Goal: Task Accomplishment & Management: Use online tool/utility

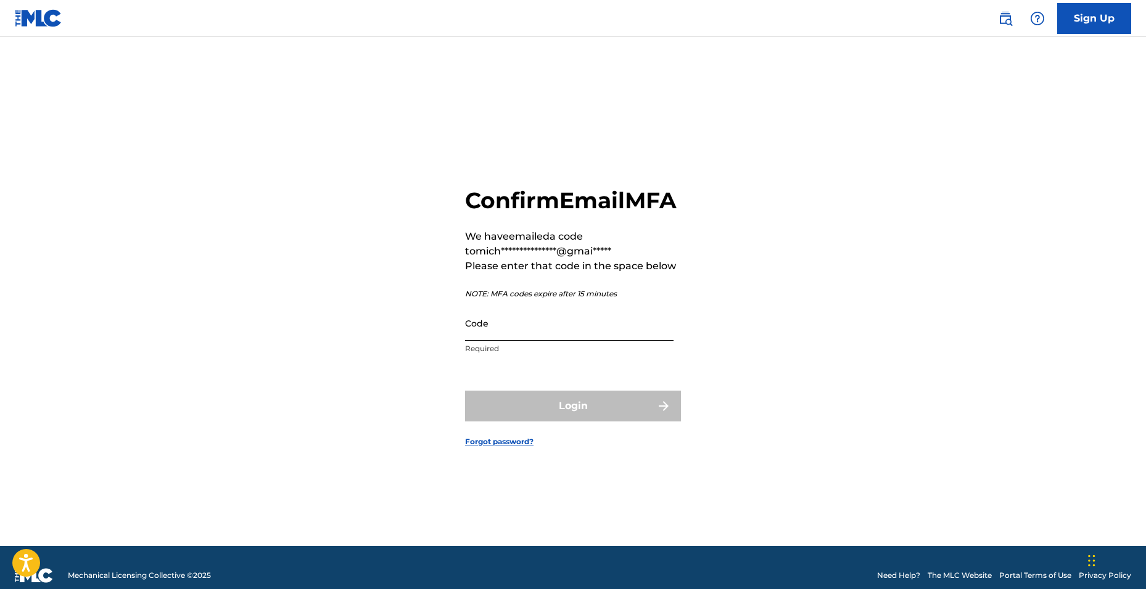
click at [588, 341] on input "Code" at bounding box center [569, 323] width 208 height 35
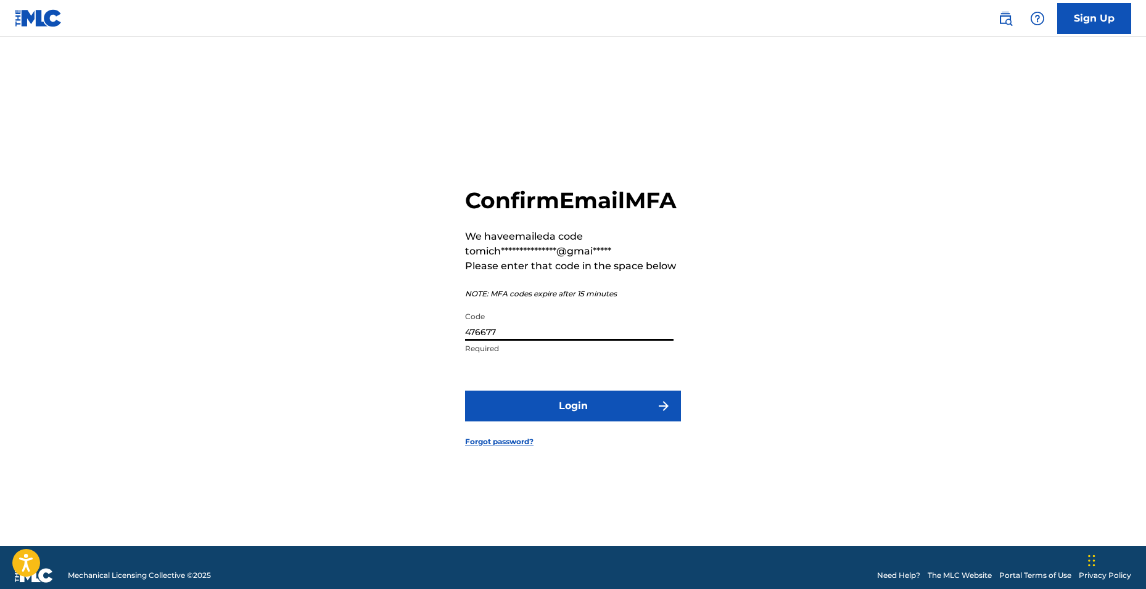
type input "476677"
click at [465, 391] on button "Login" at bounding box center [573, 406] width 216 height 31
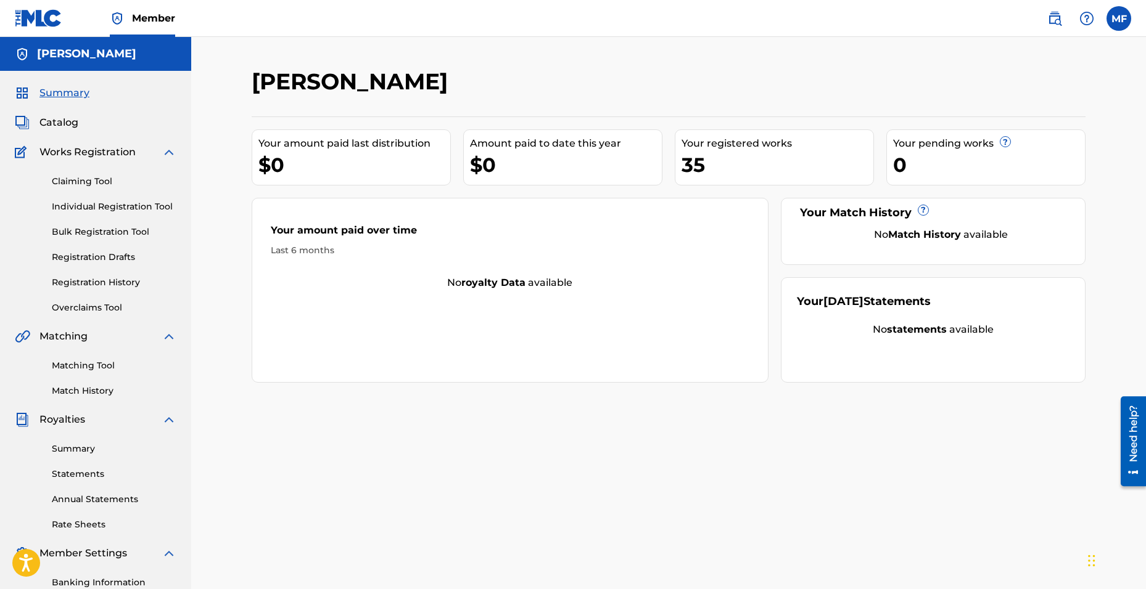
click at [723, 162] on div "35" at bounding box center [777, 165] width 192 height 28
click at [68, 128] on span "Catalog" at bounding box center [58, 122] width 39 height 15
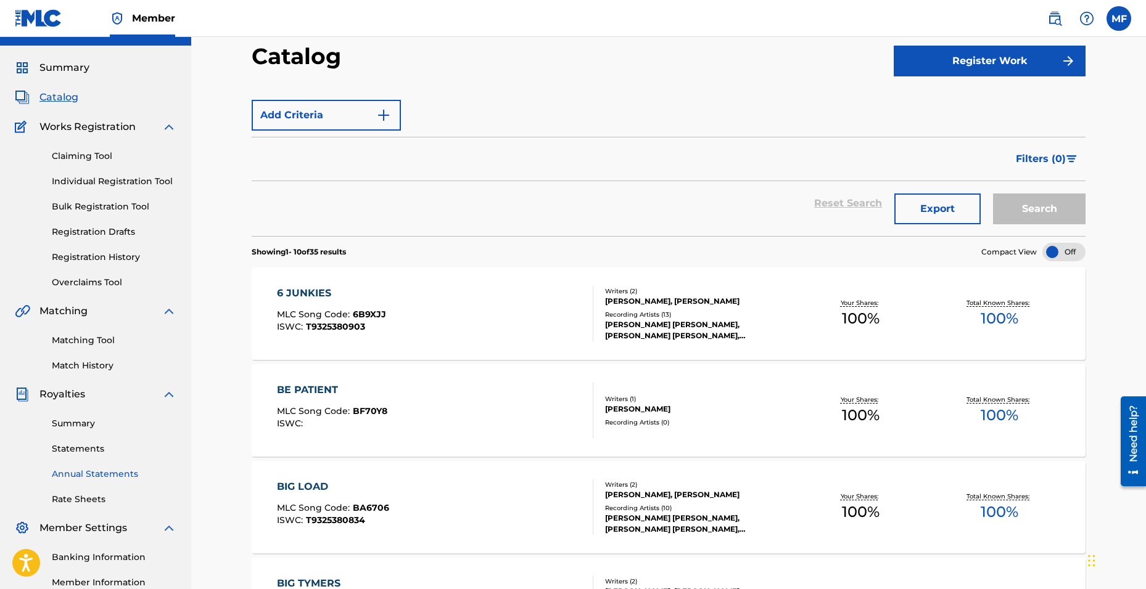
scroll to position [185, 0]
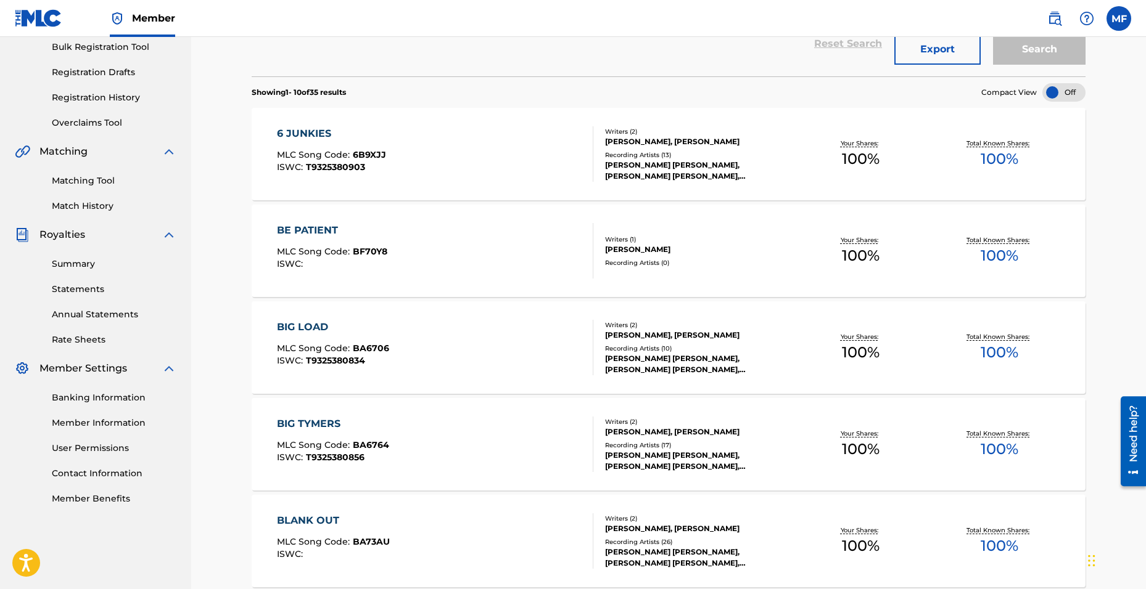
drag, startPoint x: 81, startPoint y: 269, endPoint x: 65, endPoint y: 271, distance: 16.7
click at [80, 269] on link "Summary" at bounding box center [114, 264] width 125 height 13
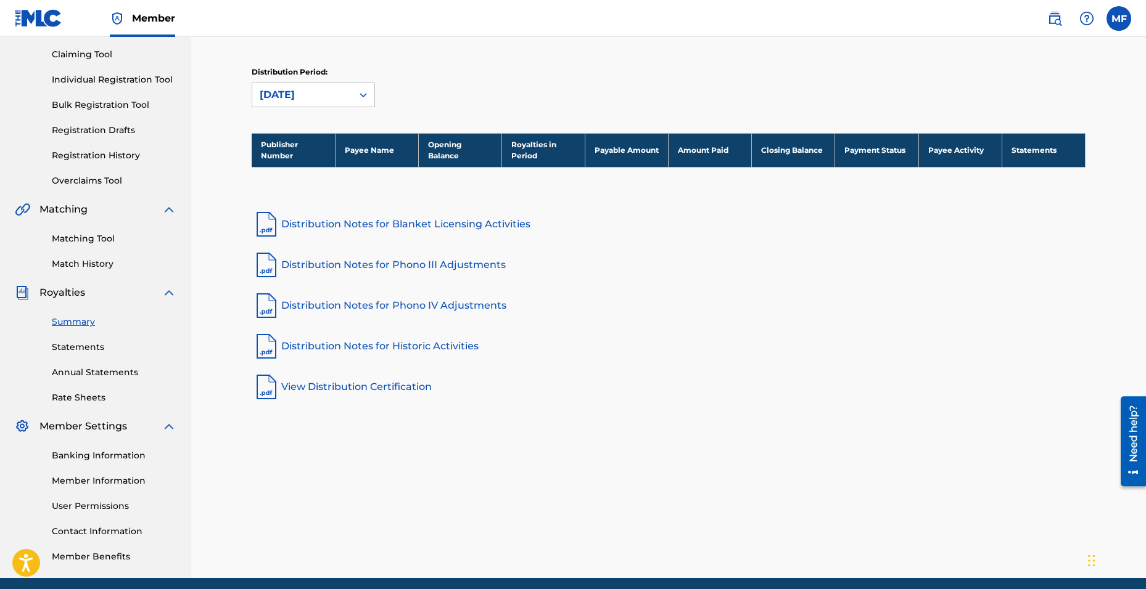
scroll to position [175, 0]
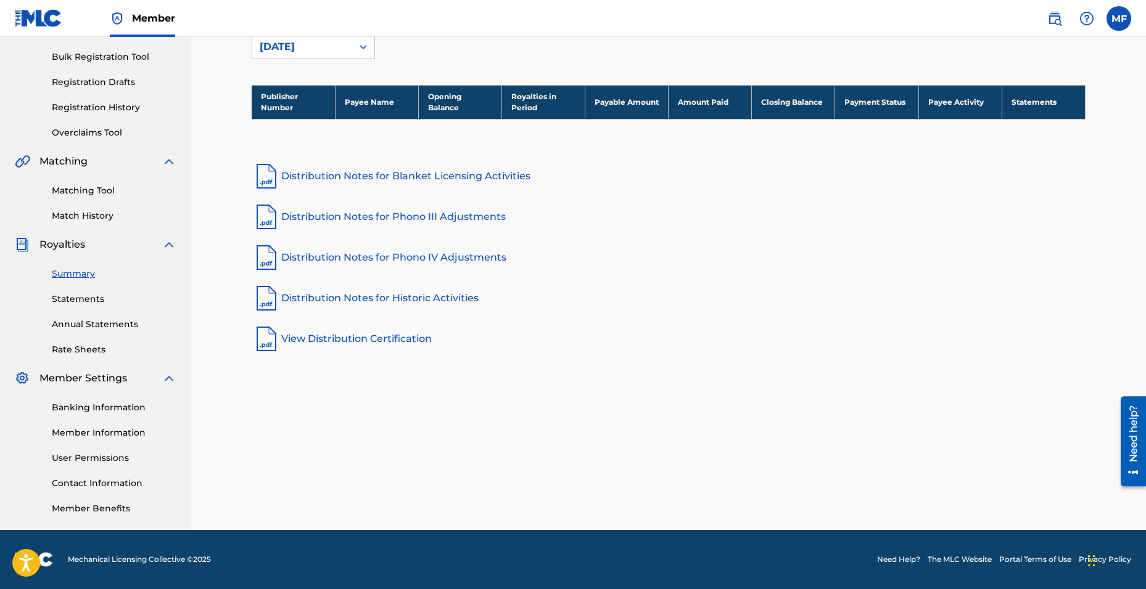
click at [127, 410] on link "Banking Information" at bounding box center [114, 407] width 125 height 13
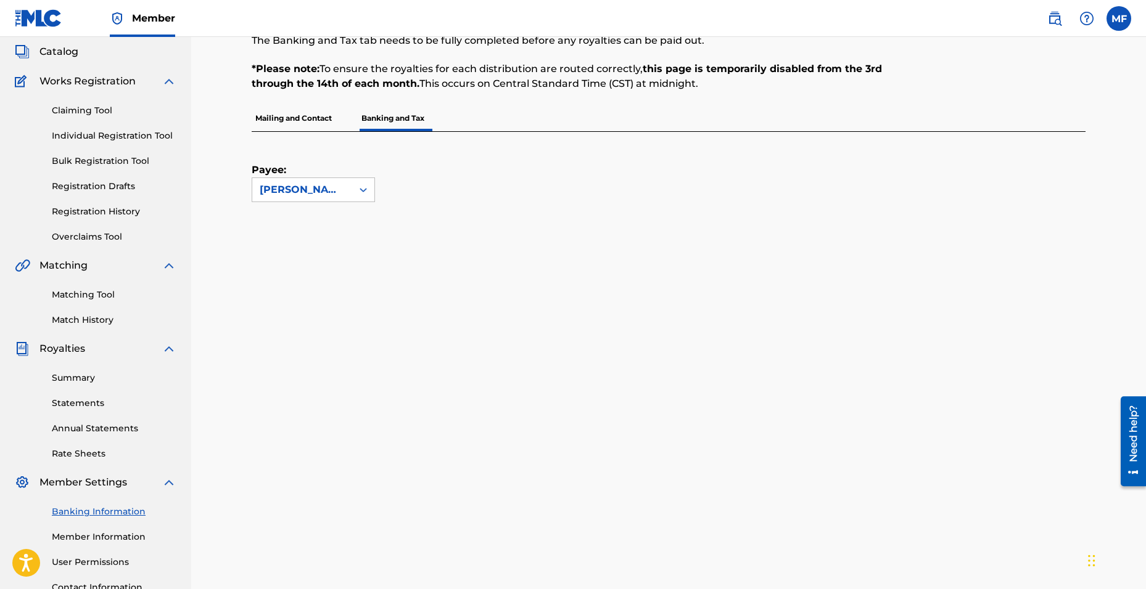
scroll to position [52, 0]
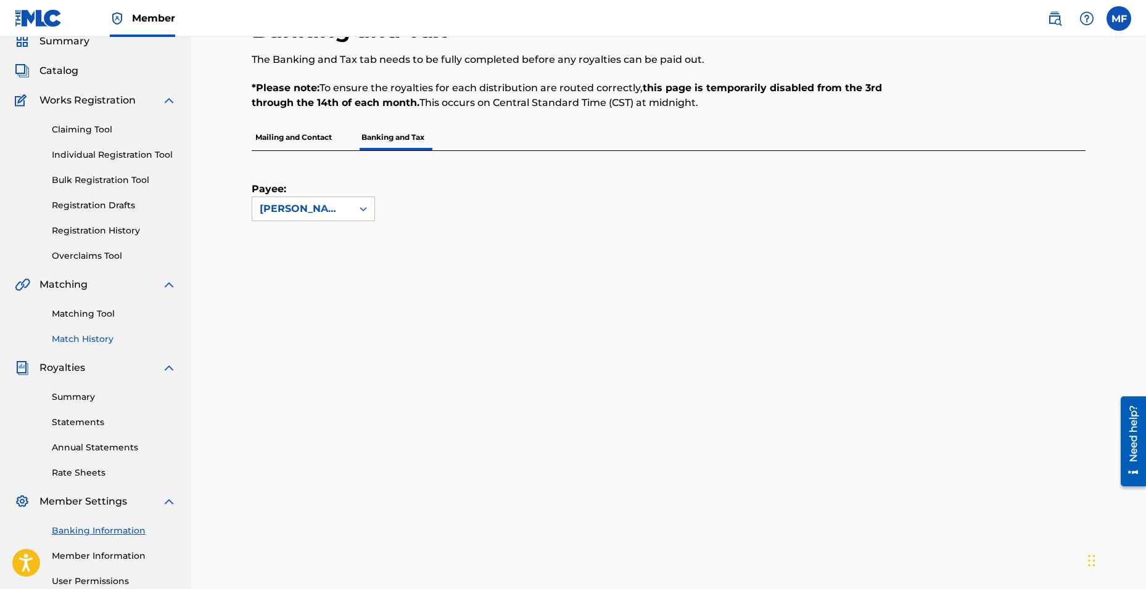
click at [94, 398] on link "Summary" at bounding box center [114, 397] width 125 height 13
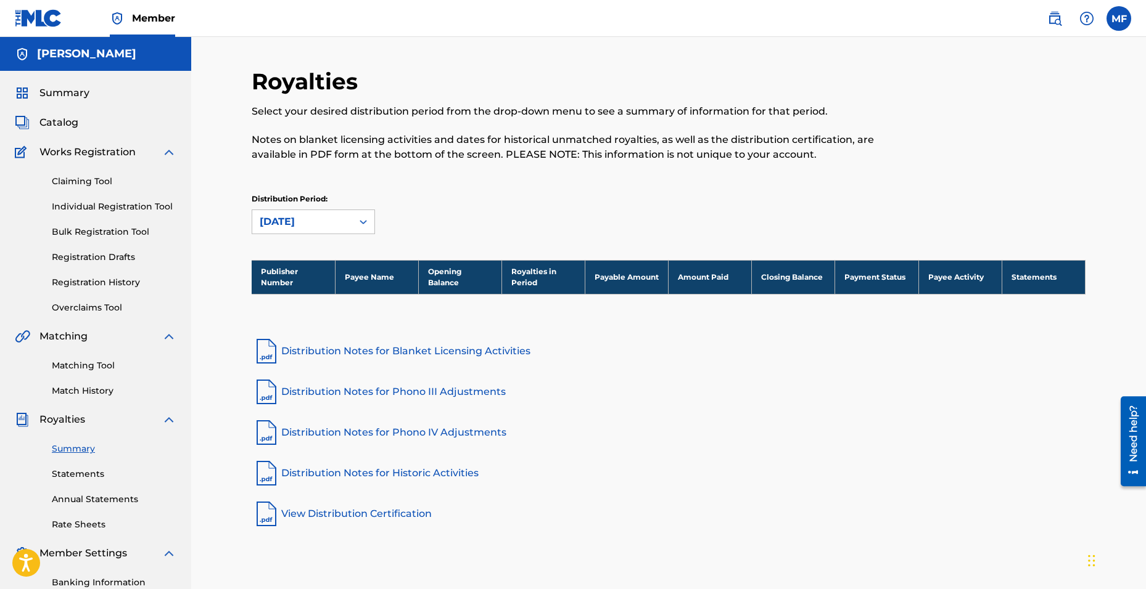
click at [179, 156] on div "Summary Catalog Works Registration Claiming Tool Individual Registration Tool B…" at bounding box center [95, 388] width 191 height 634
click at [169, 154] on img at bounding box center [169, 152] width 15 height 15
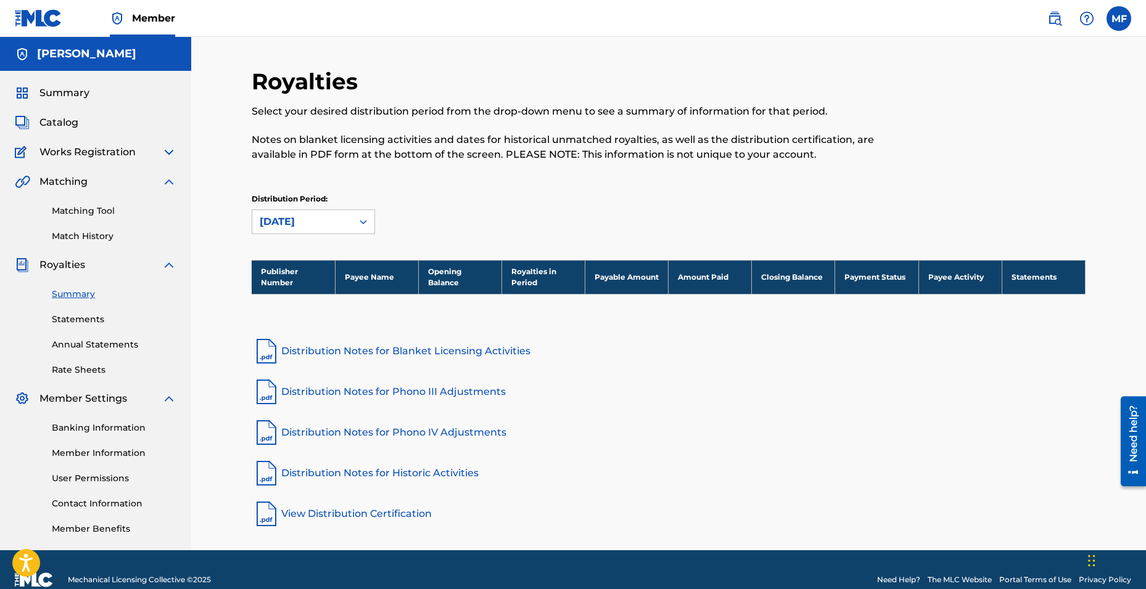
click at [169, 154] on img at bounding box center [169, 152] width 15 height 15
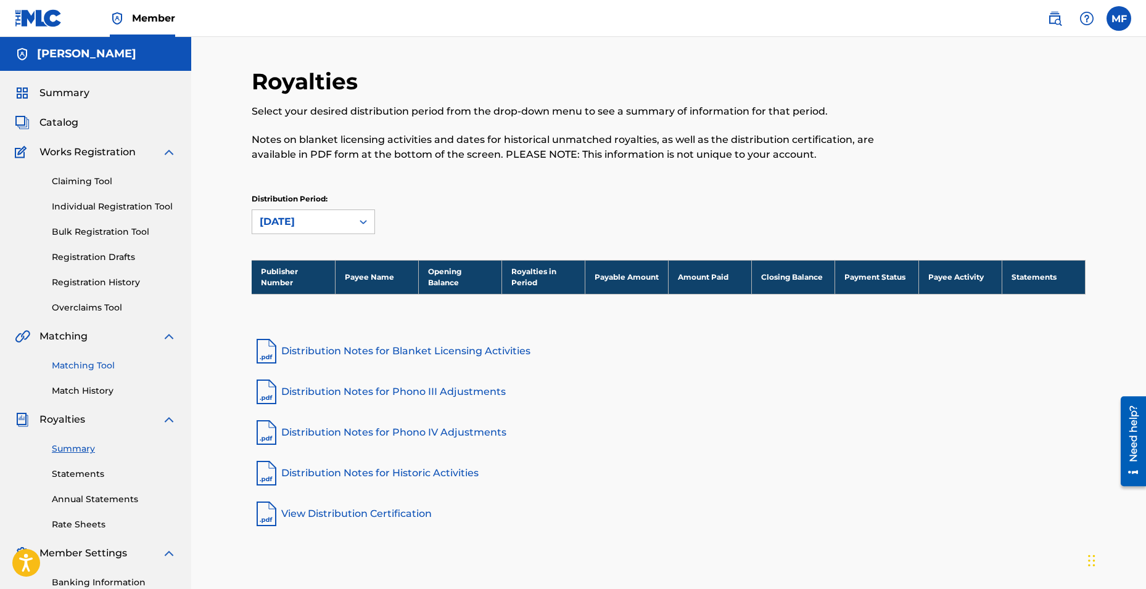
click at [101, 365] on link "Matching Tool" at bounding box center [114, 365] width 125 height 13
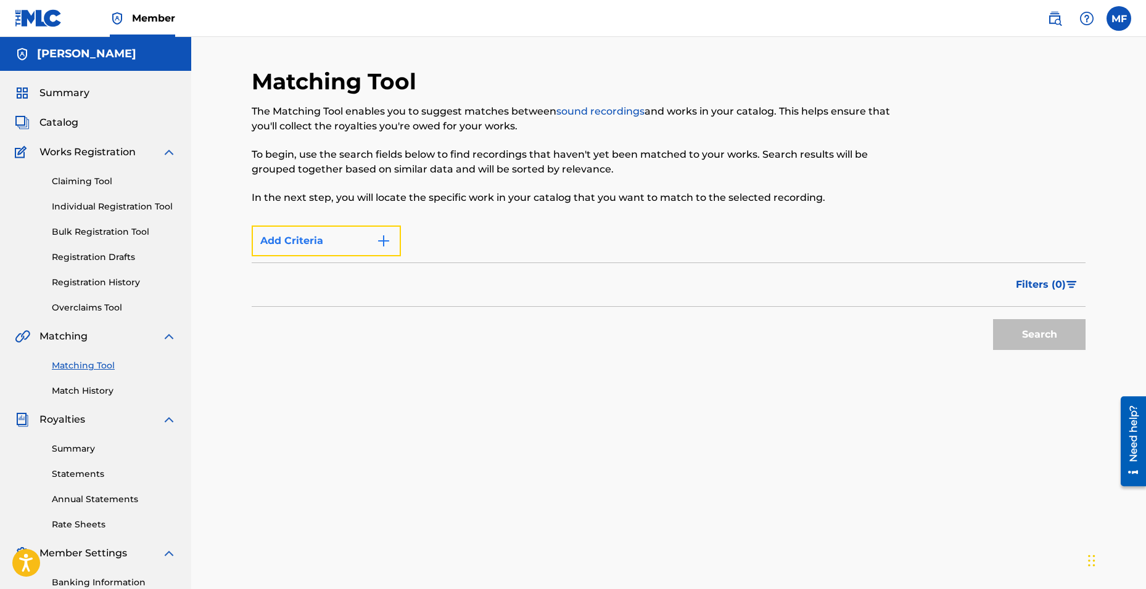
click at [314, 251] on button "Add Criteria" at bounding box center [326, 241] width 149 height 31
click at [702, 239] on div "Add Criteria" at bounding box center [669, 241] width 834 height 31
click at [375, 248] on button "Add Criteria" at bounding box center [326, 241] width 149 height 31
drag, startPoint x: 557, startPoint y: 267, endPoint x: 568, endPoint y: 269, distance: 11.4
click at [557, 268] on div "Filters ( 0 )" at bounding box center [669, 285] width 834 height 44
